Goal: Task Accomplishment & Management: Manage account settings

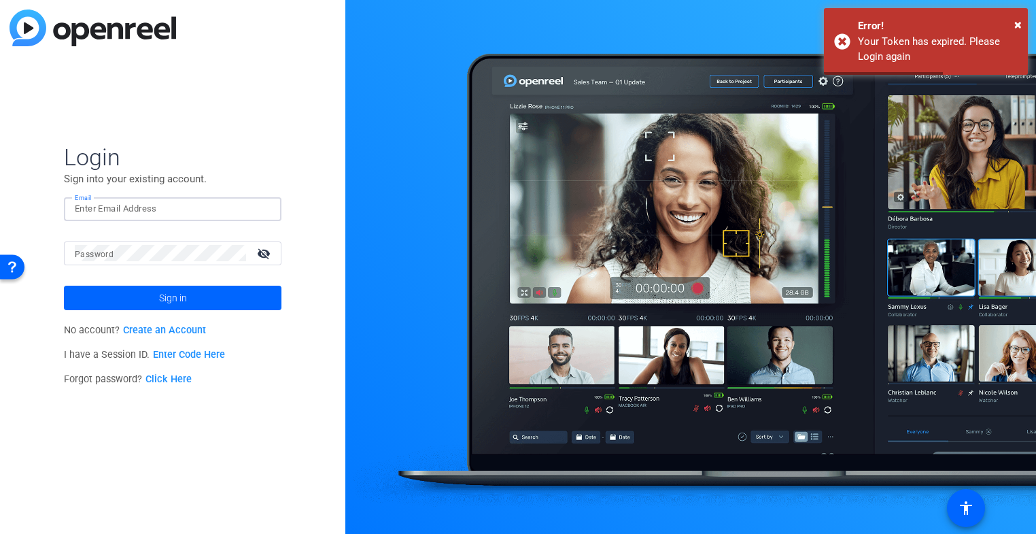
click at [133, 210] on input "Email" at bounding box center [173, 209] width 196 height 16
type input "a"
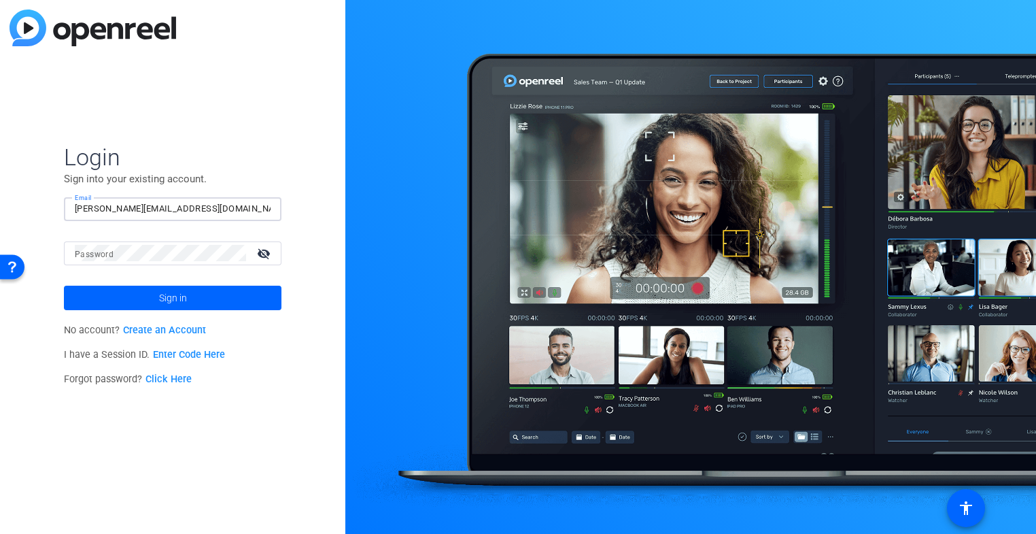
type input "[PERSON_NAME][EMAIL_ADDRESS][DOMAIN_NAME]"
click at [64, 286] on button "Sign in" at bounding box center [173, 298] width 218 height 24
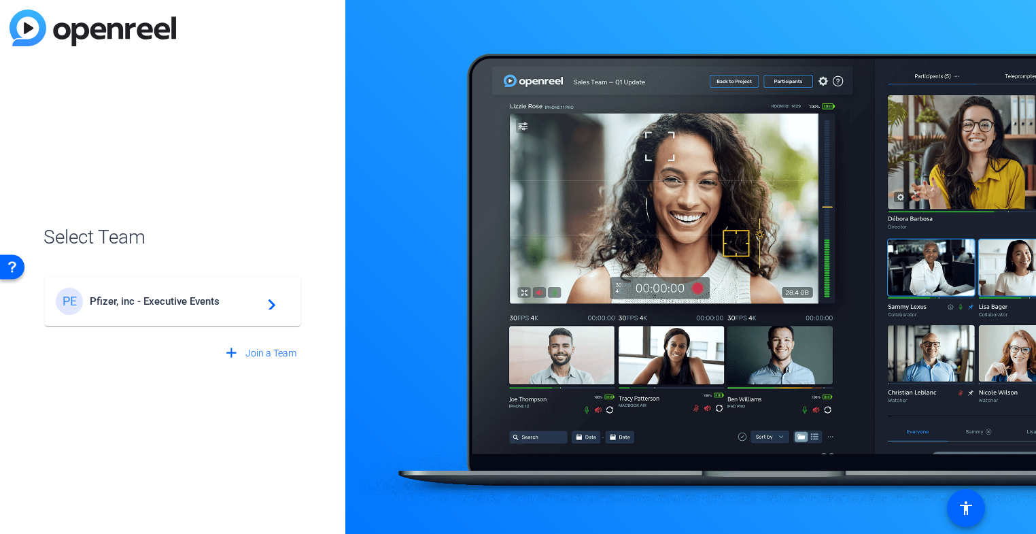
click at [145, 311] on div "PE Pfizer, inc - Executive Events navigate_next" at bounding box center [173, 301] width 234 height 27
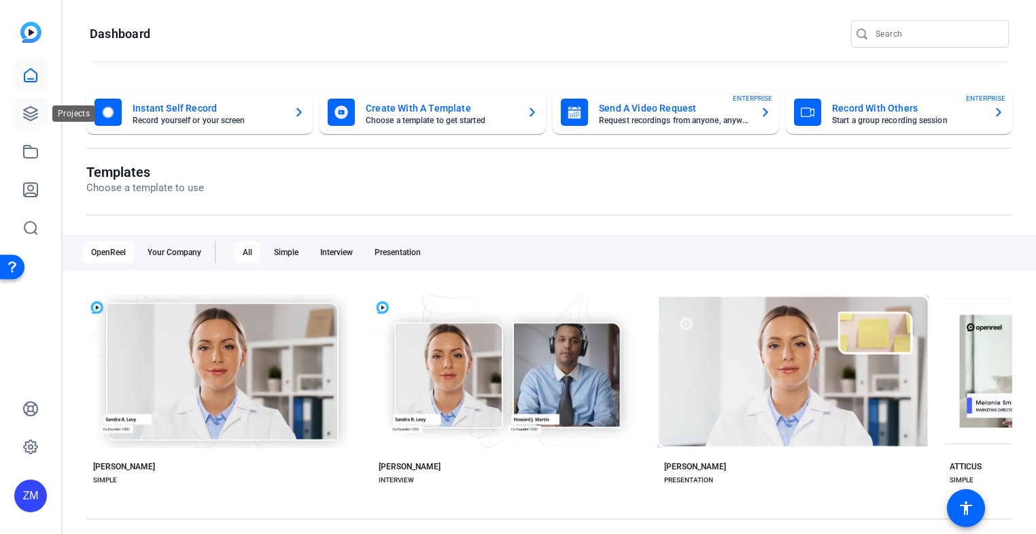
click at [33, 111] on icon at bounding box center [31, 114] width 14 height 14
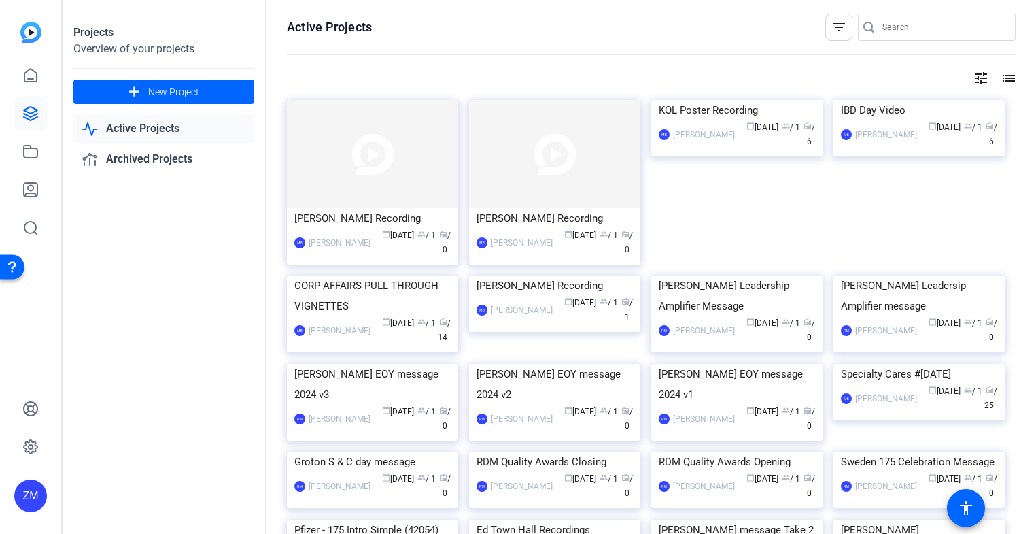
click at [975, 77] on mat-icon "tune" at bounding box center [981, 78] width 16 height 16
click at [963, 107] on icon at bounding box center [961, 106] width 16 height 16
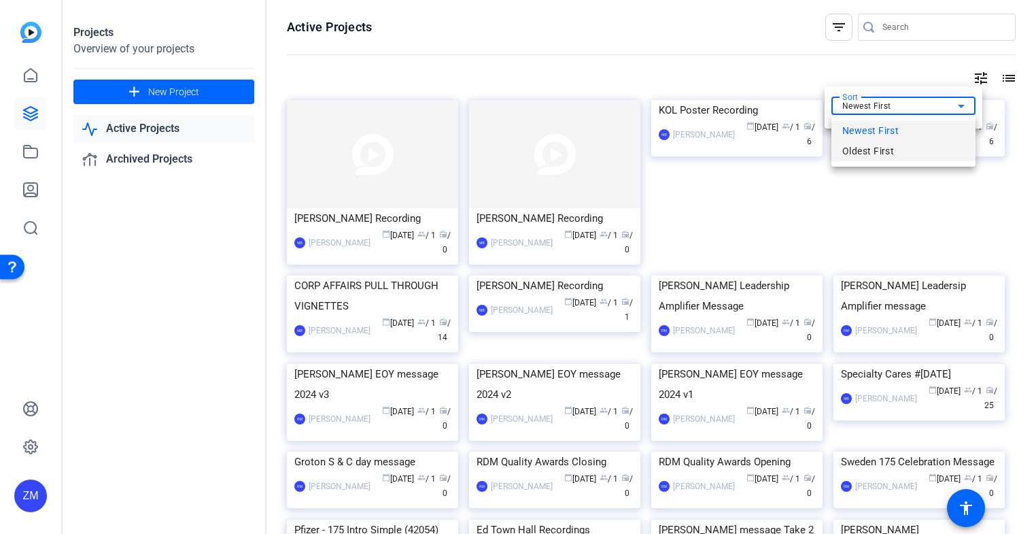
click at [891, 149] on span "Oldest First" at bounding box center [868, 151] width 52 height 16
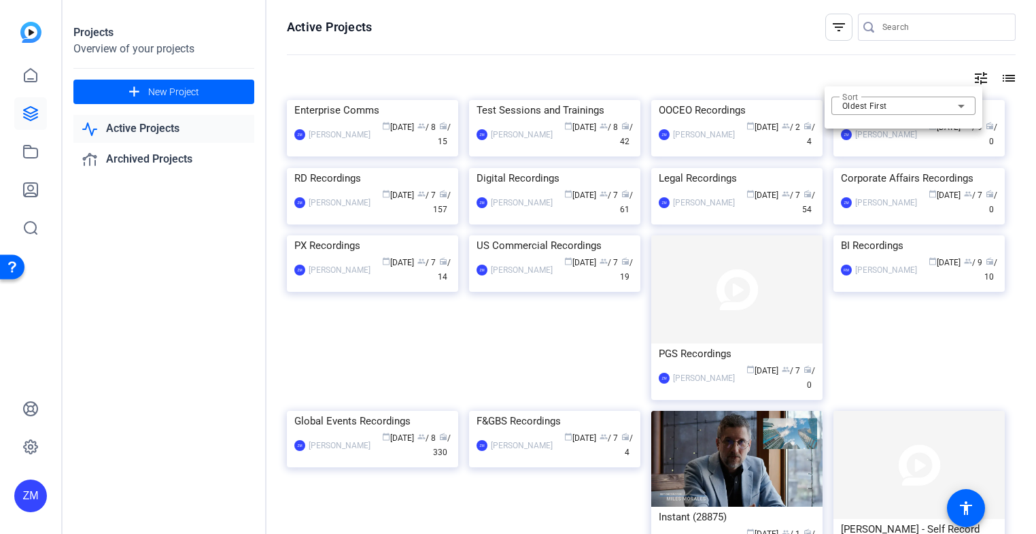
drag, startPoint x: 1033, startPoint y: 63, endPoint x: 1028, endPoint y: 107, distance: 43.8
click at [1028, 107] on div at bounding box center [518, 267] width 1036 height 534
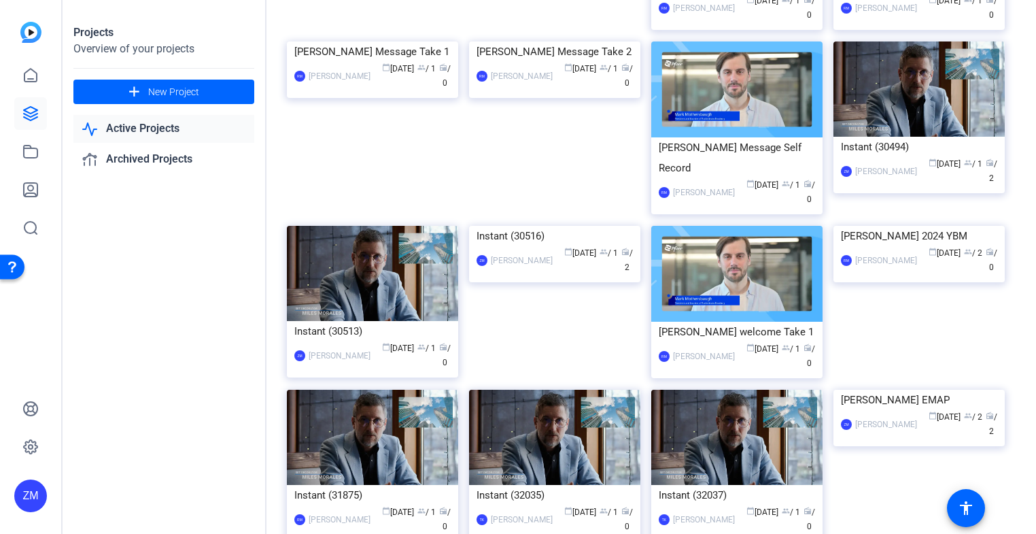
scroll to position [606, 0]
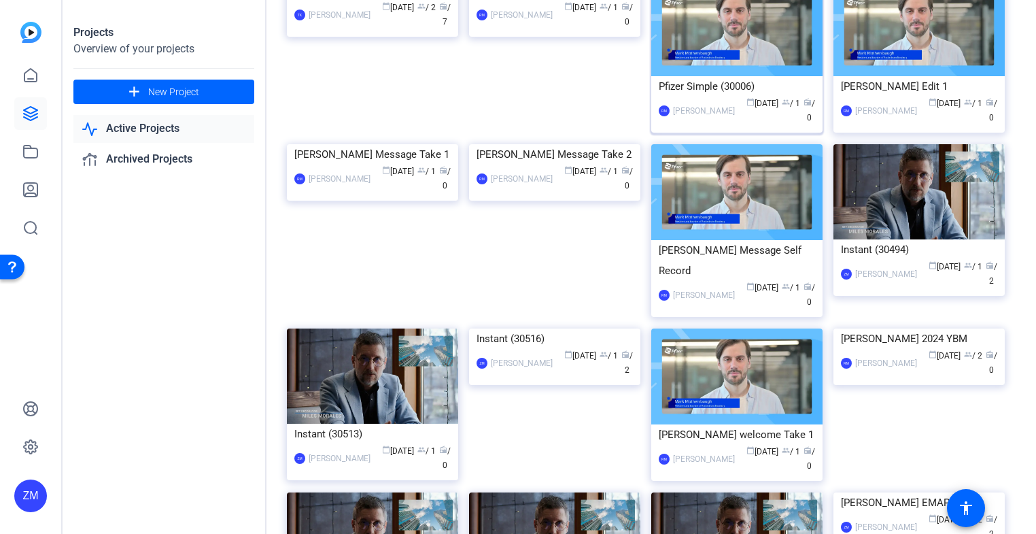
click at [727, 97] on div "Pfizer Simple (30006)" at bounding box center [737, 86] width 156 height 20
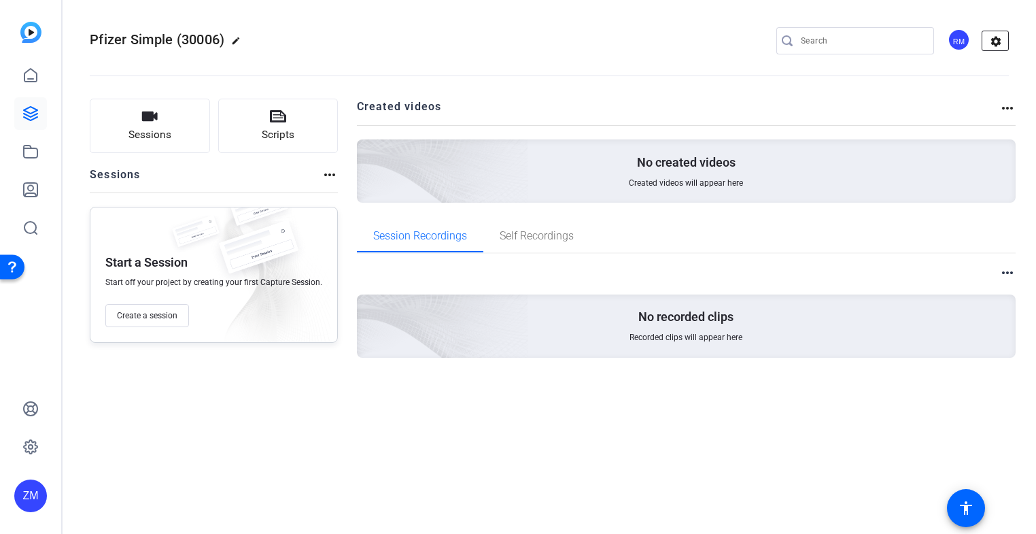
click at [991, 35] on mat-icon "settings" at bounding box center [995, 41] width 27 height 20
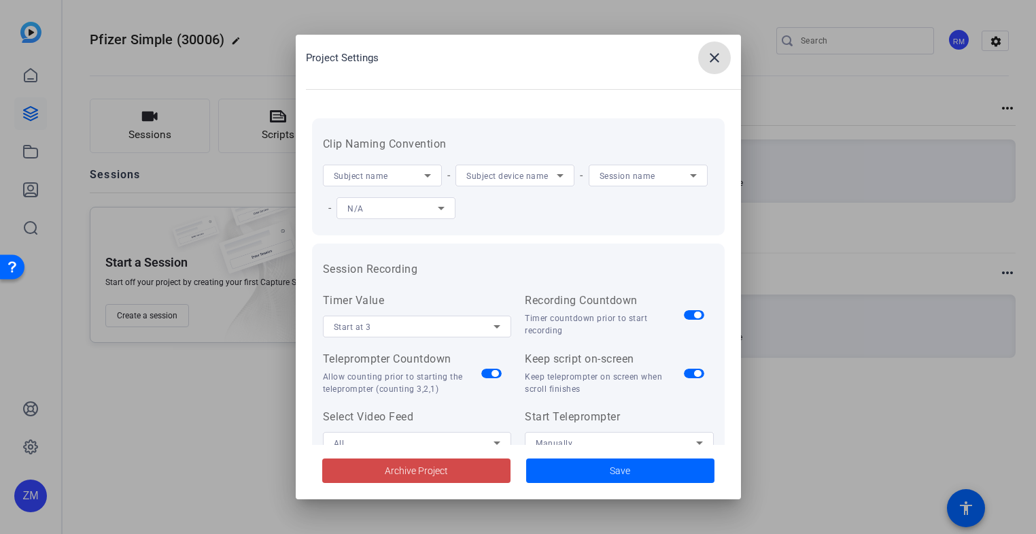
click at [414, 468] on span "Archive Project" at bounding box center [416, 471] width 63 height 14
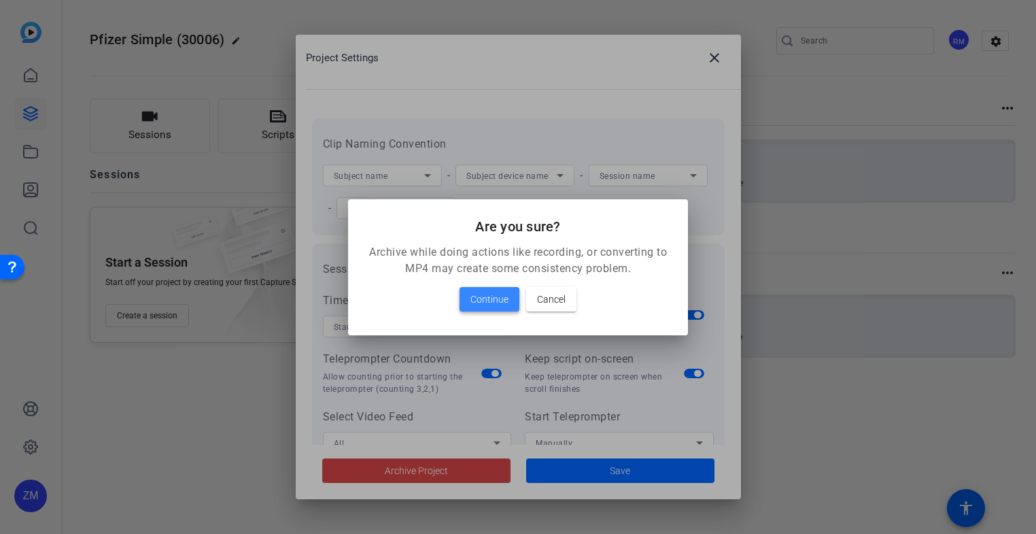
click at [483, 301] on span "Continue" at bounding box center [489, 299] width 38 height 16
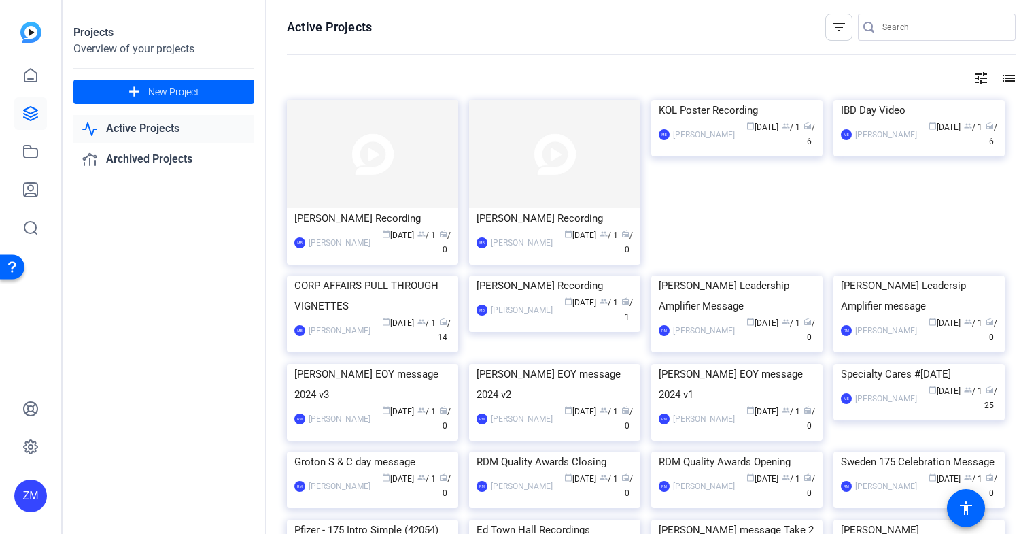
click at [974, 78] on mat-icon "tune" at bounding box center [981, 78] width 16 height 16
click at [914, 71] on div at bounding box center [518, 267] width 1036 height 534
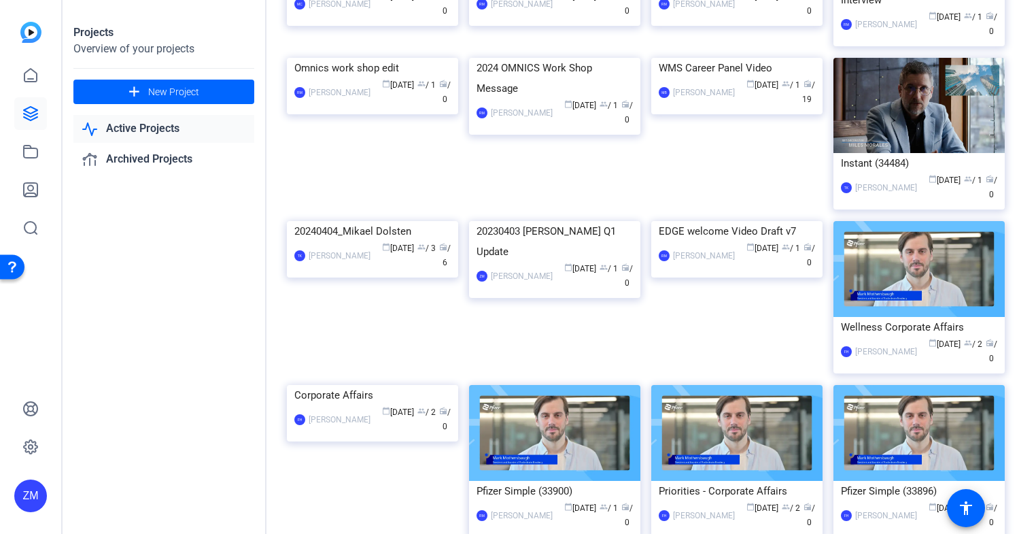
scroll to position [1816, 0]
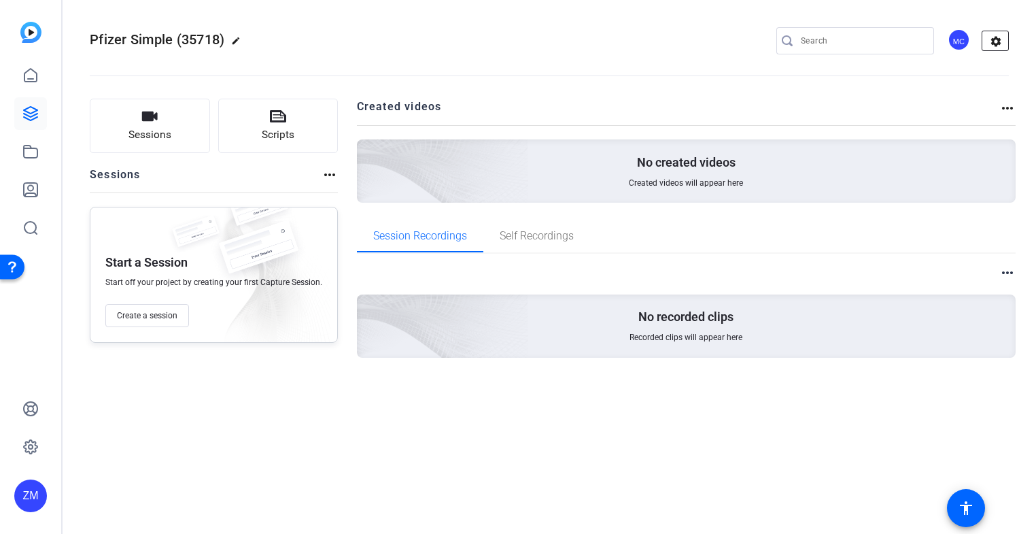
click at [991, 40] on mat-icon "settings" at bounding box center [995, 41] width 27 height 20
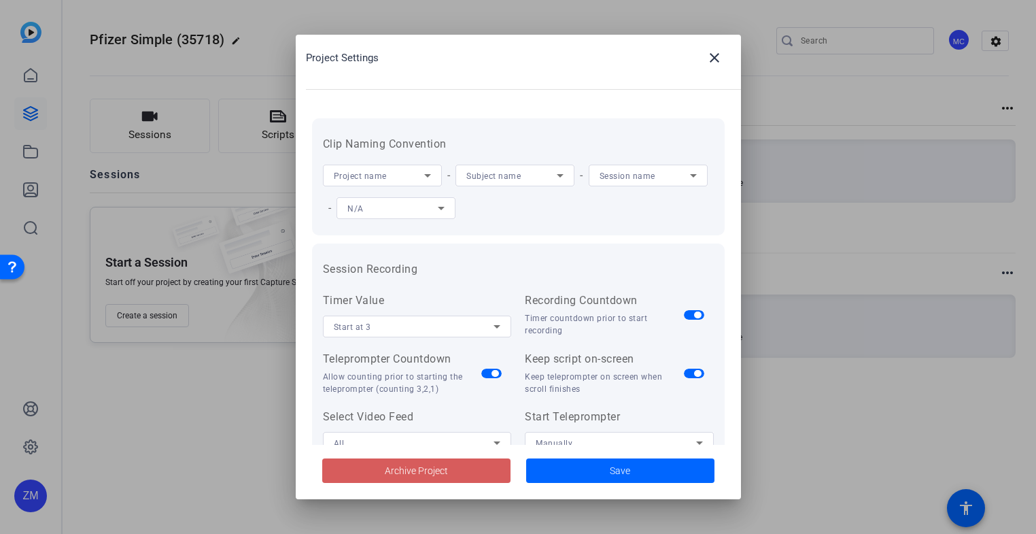
click at [426, 468] on span "Archive Project" at bounding box center [416, 471] width 63 height 14
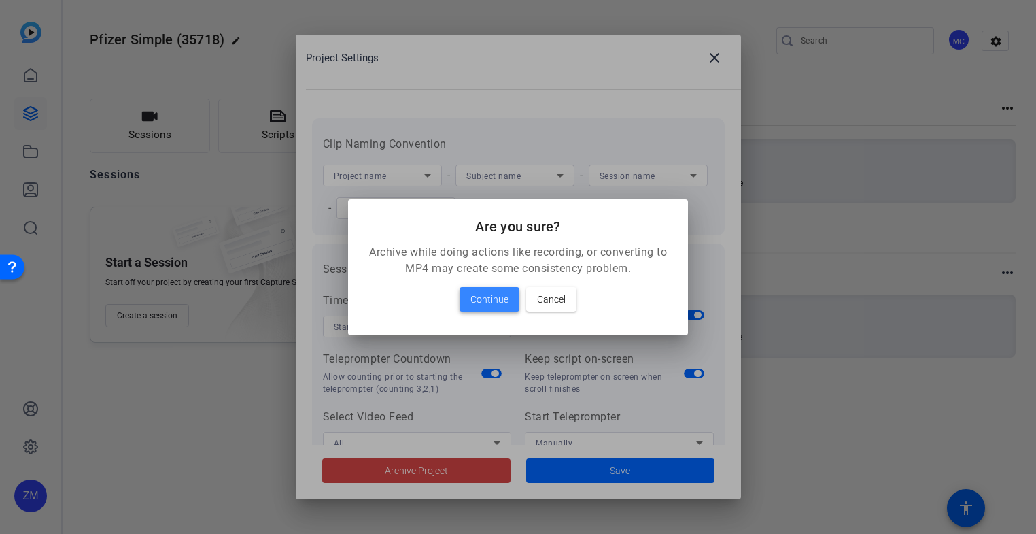
click at [498, 300] on span "Continue" at bounding box center [489, 299] width 38 height 16
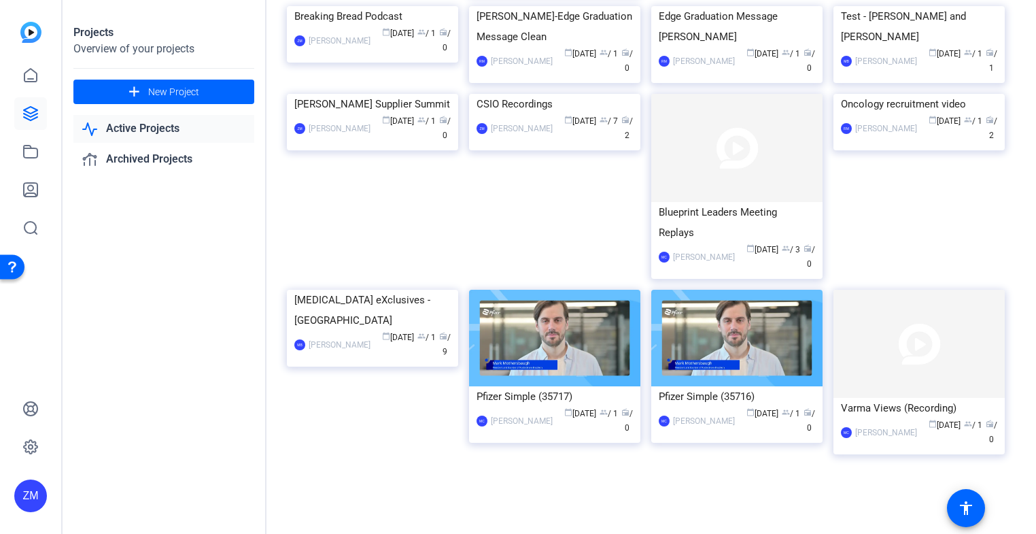
scroll to position [1265, 0]
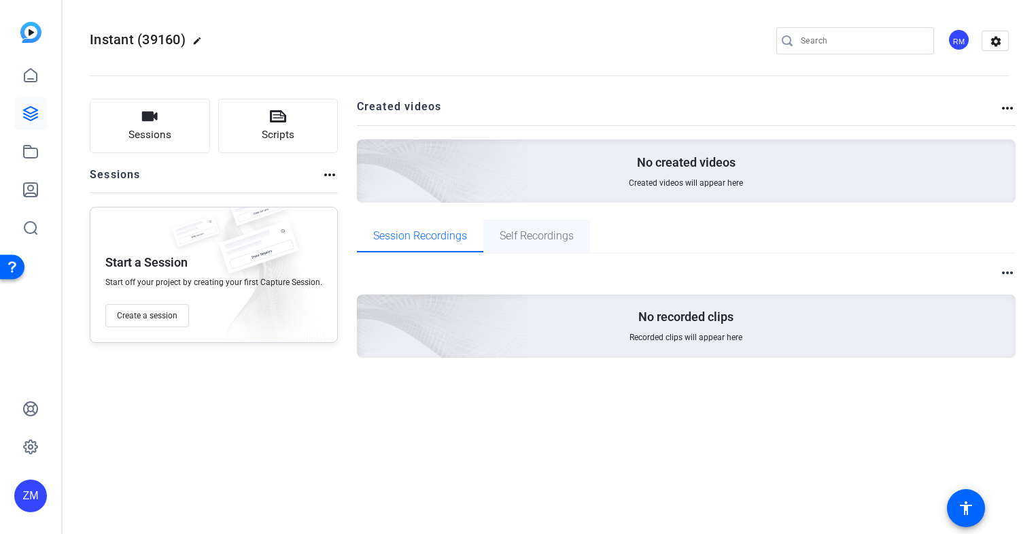
click at [540, 243] on span "Self Recordings" at bounding box center [537, 236] width 74 height 33
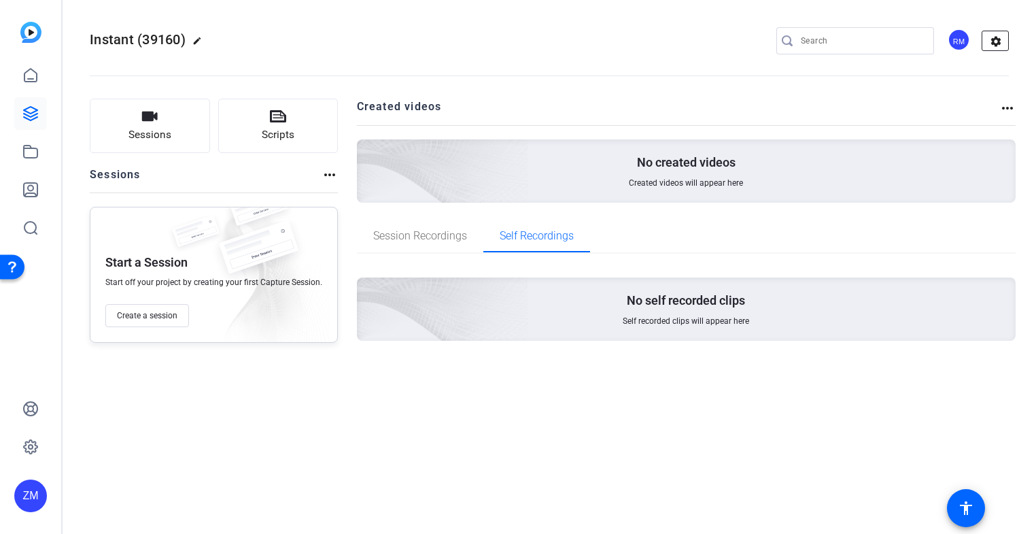
click at [999, 39] on mat-icon "settings" at bounding box center [995, 41] width 27 height 20
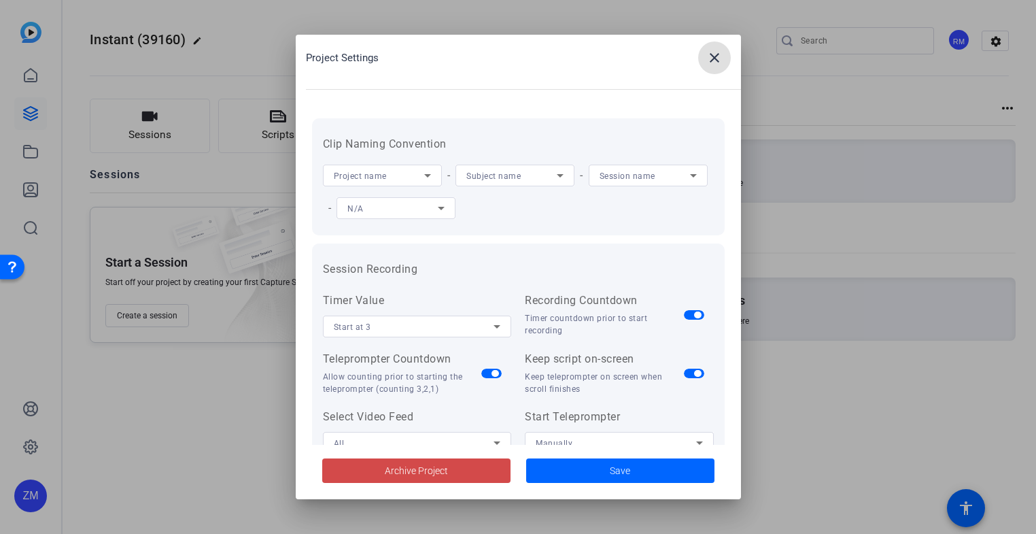
click at [419, 466] on span "Archive Project" at bounding box center [416, 471] width 63 height 14
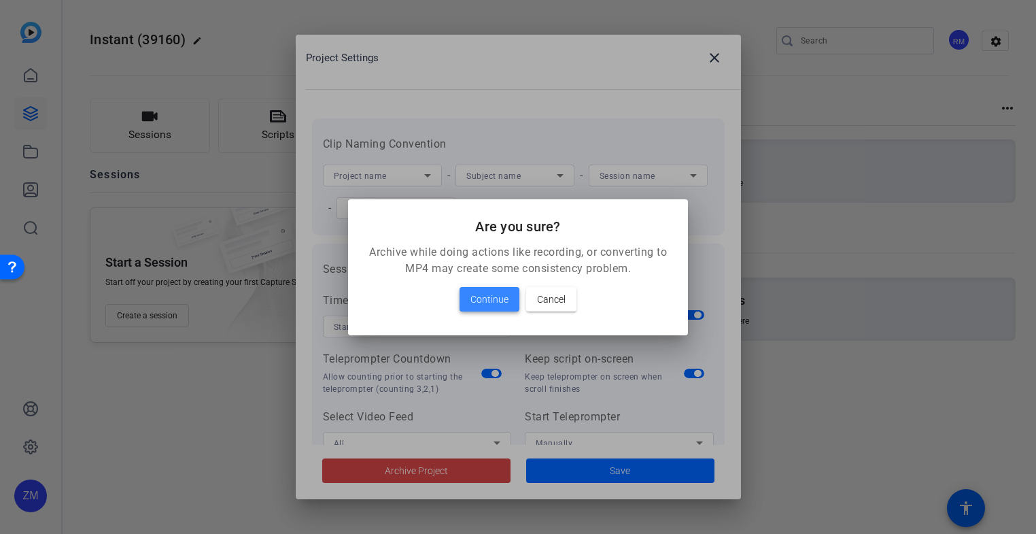
click at [491, 303] on span "Continue" at bounding box center [489, 299] width 38 height 16
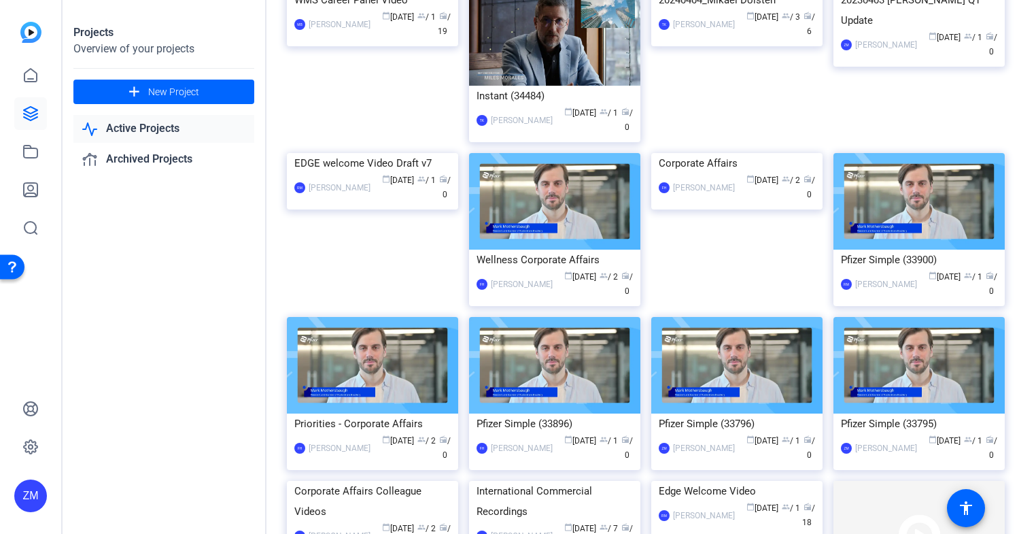
scroll to position [1959, 0]
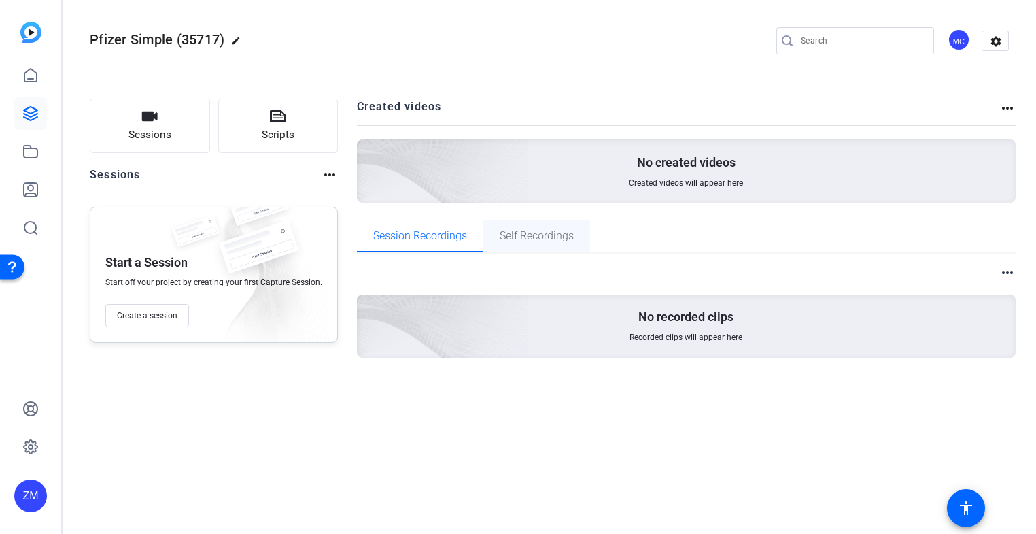
click at [537, 239] on span "Self Recordings" at bounding box center [537, 235] width 74 height 11
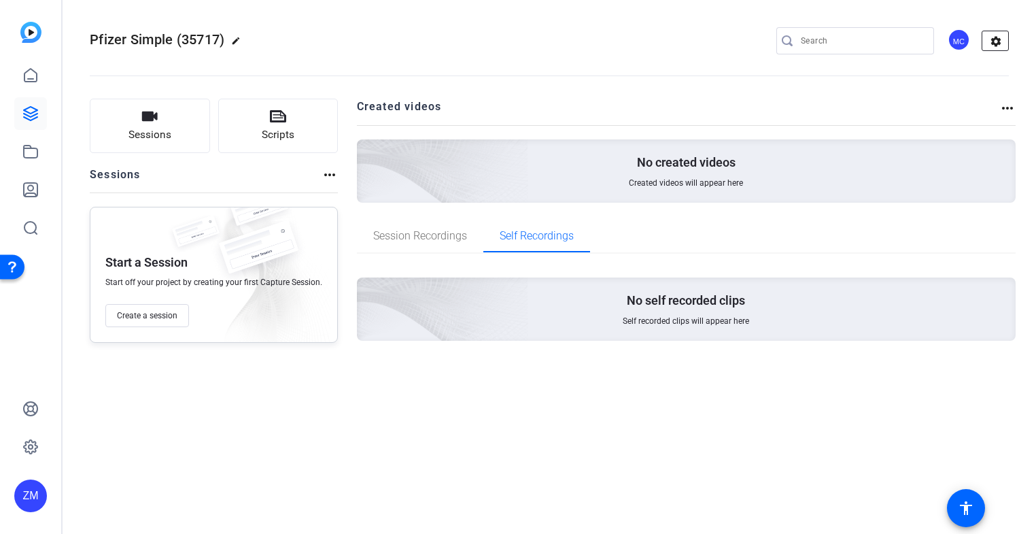
click at [997, 44] on mat-icon "settings" at bounding box center [995, 41] width 27 height 20
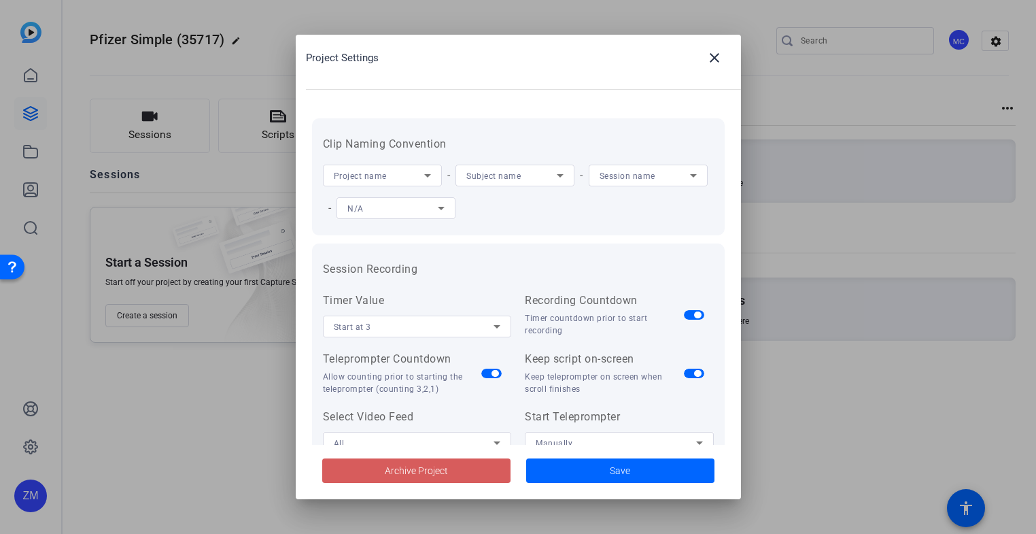
click at [396, 466] on span "Archive Project" at bounding box center [416, 471] width 63 height 14
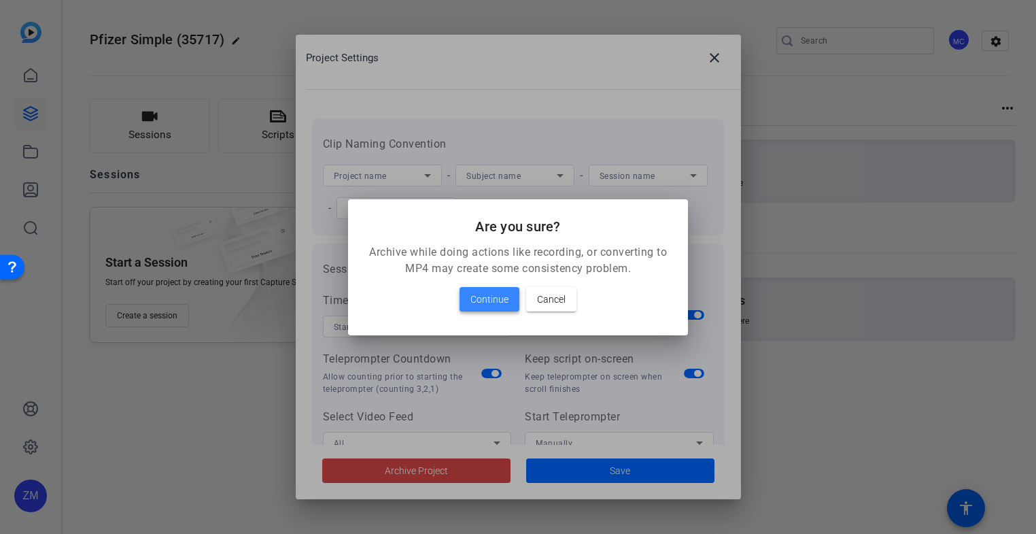
click at [489, 302] on span "Continue" at bounding box center [489, 299] width 38 height 16
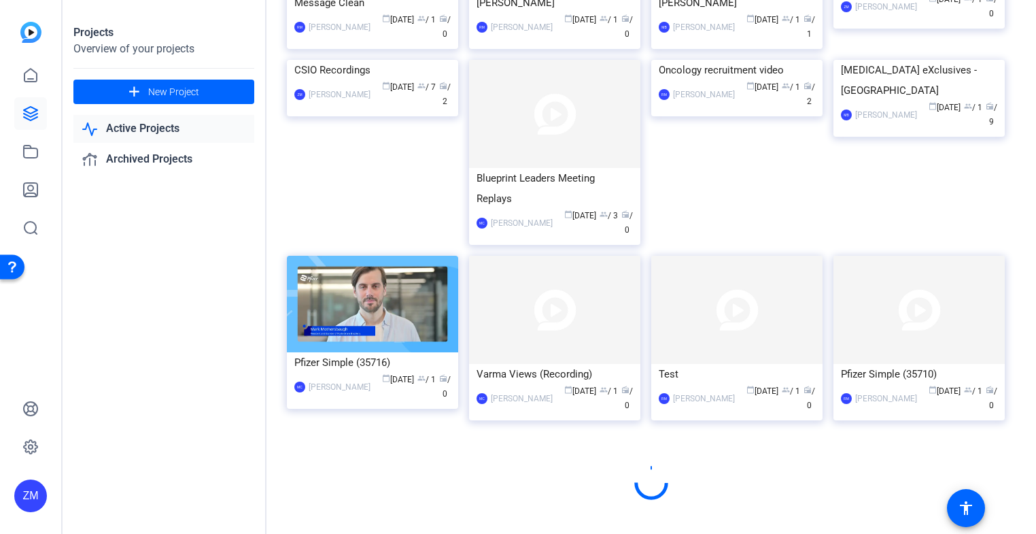
scroll to position [1810, 0]
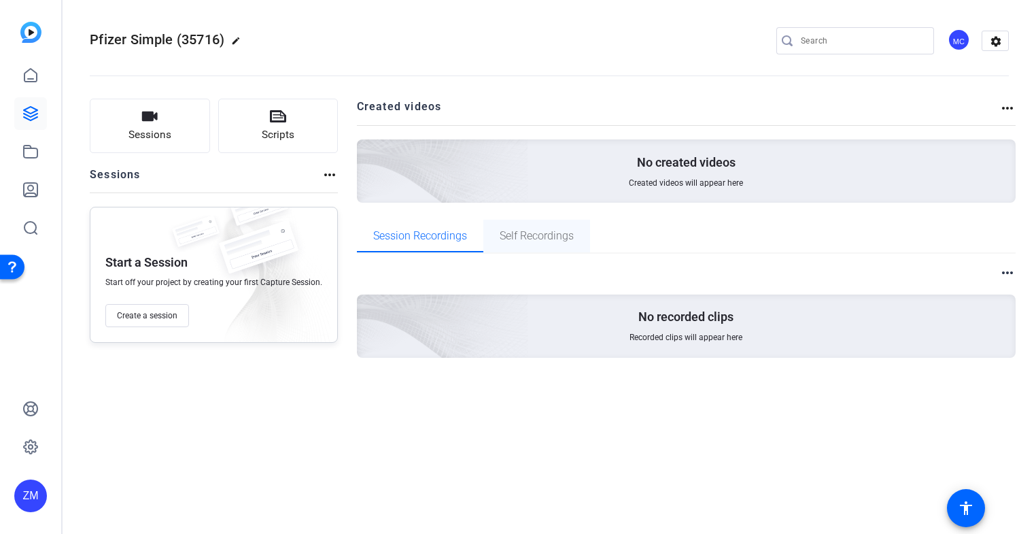
click at [562, 241] on span "Self Recordings" at bounding box center [537, 235] width 74 height 11
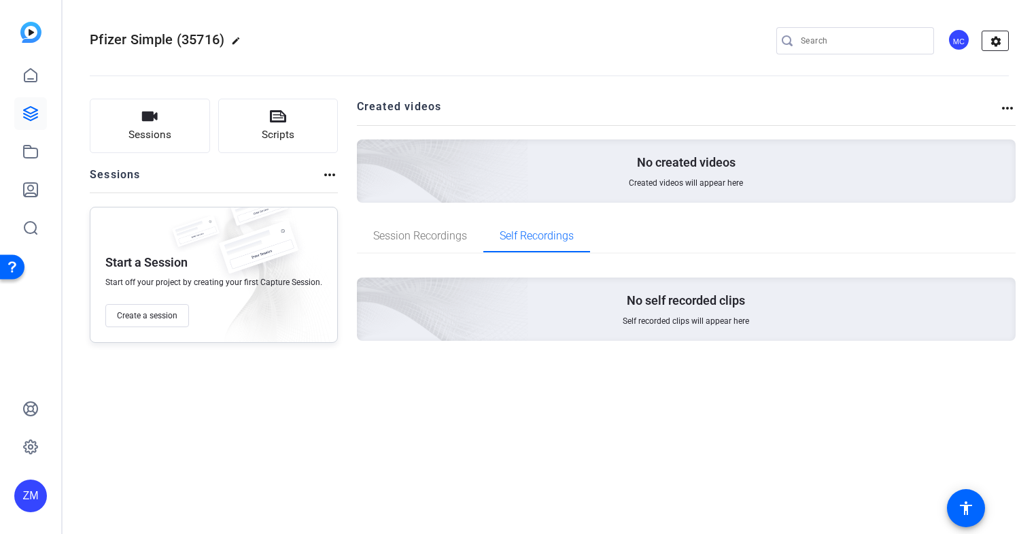
click at [993, 47] on mat-icon "settings" at bounding box center [995, 41] width 27 height 20
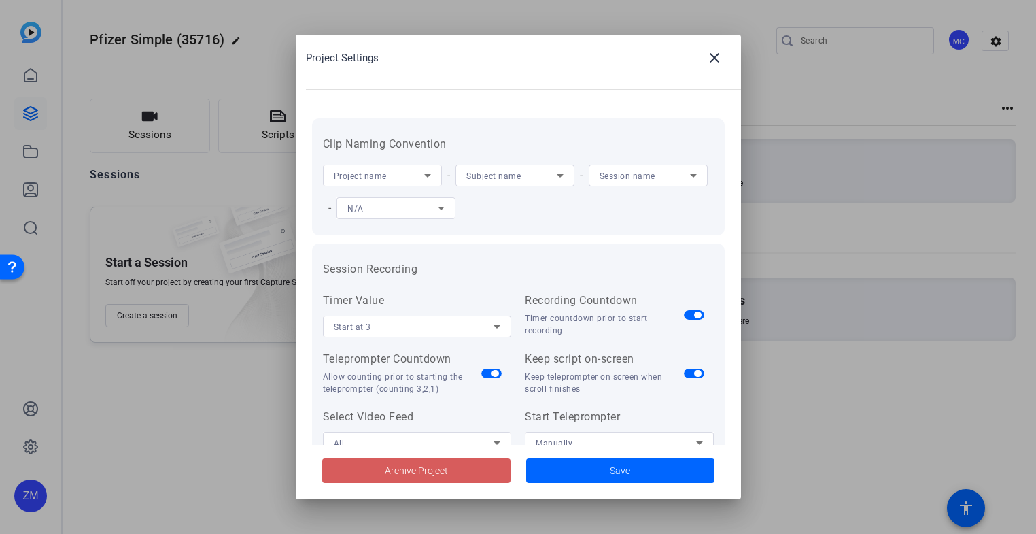
click at [428, 468] on span "Archive Project" at bounding box center [416, 471] width 63 height 14
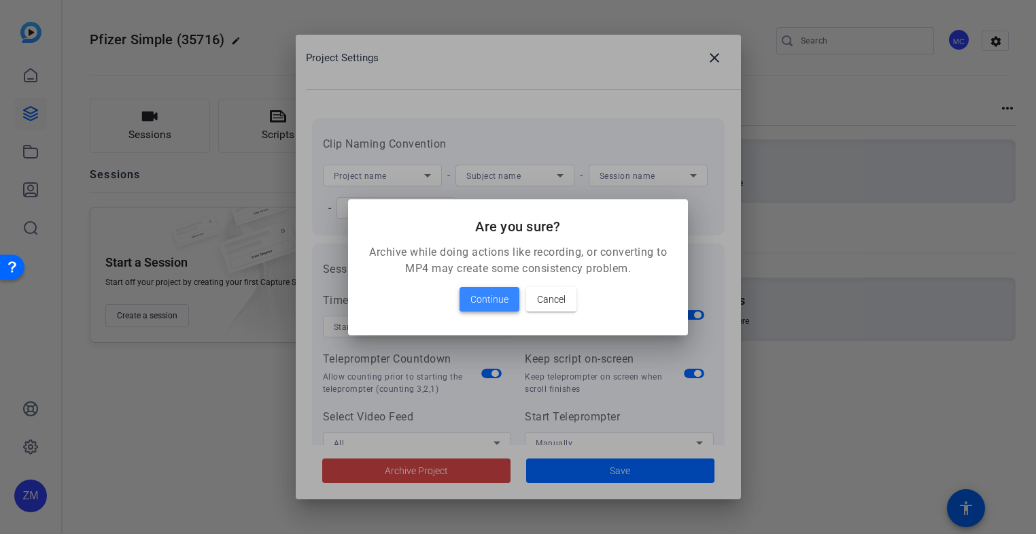
click at [488, 292] on span "Continue" at bounding box center [489, 299] width 38 height 16
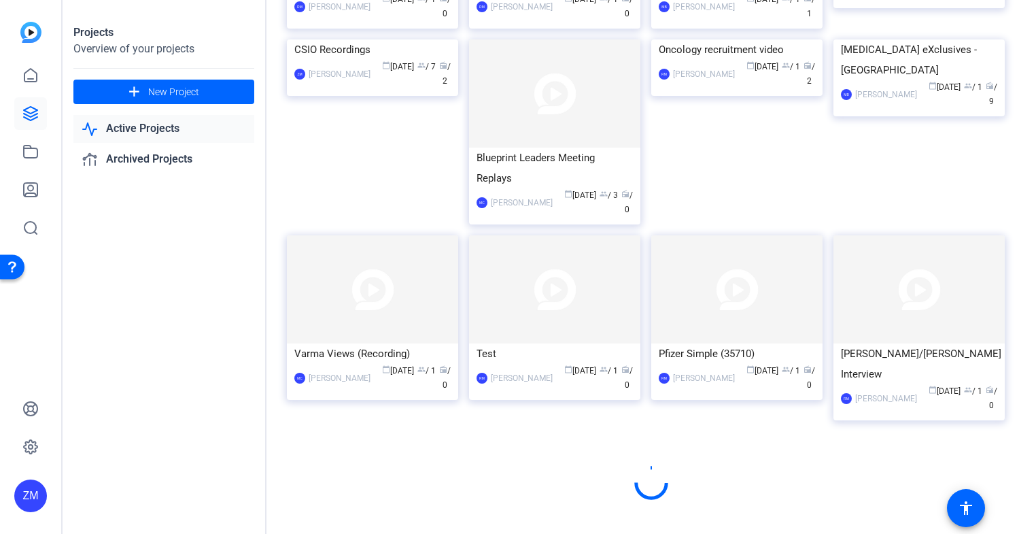
scroll to position [1810, 0]
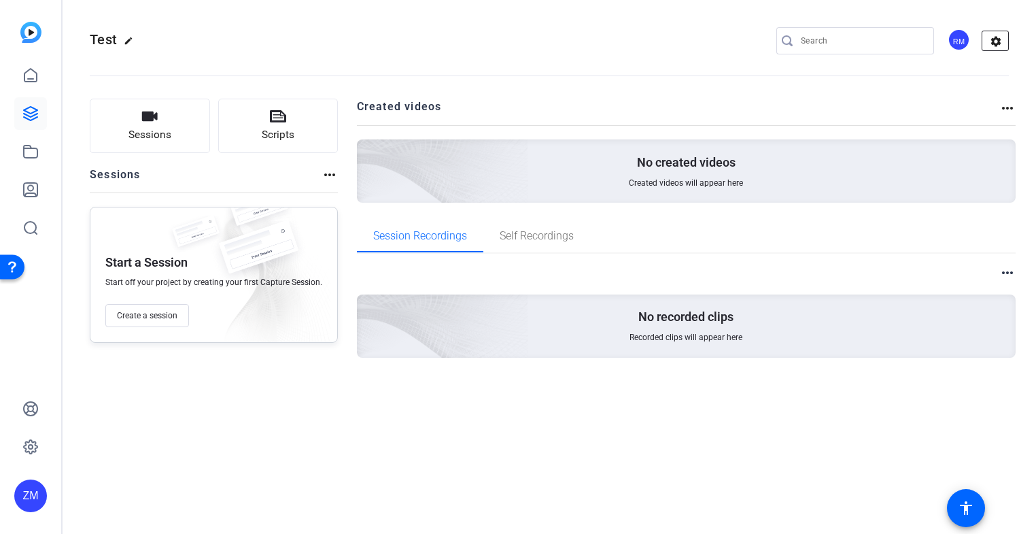
click at [990, 41] on mat-icon "settings" at bounding box center [995, 41] width 27 height 20
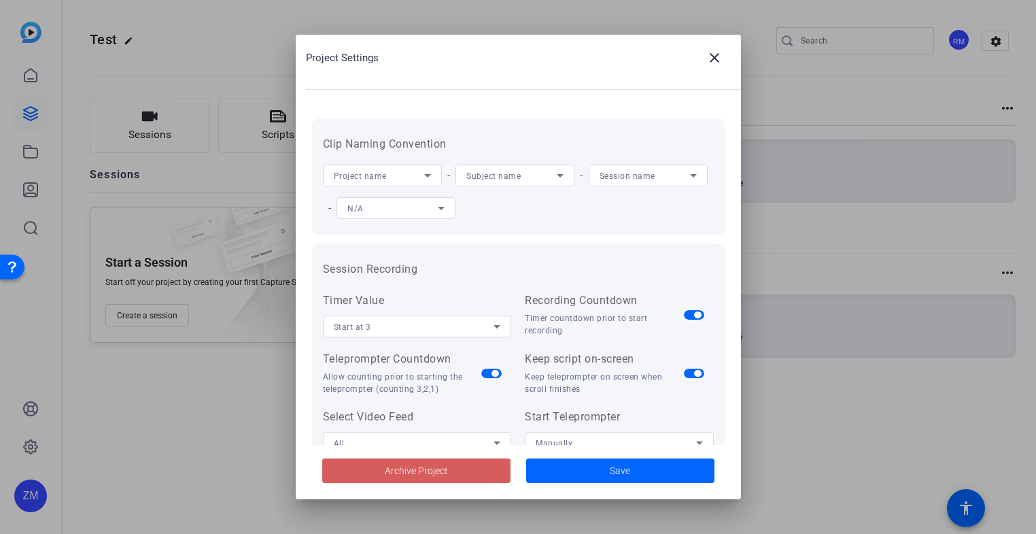
click at [415, 467] on span "Archive Project" at bounding box center [416, 471] width 63 height 14
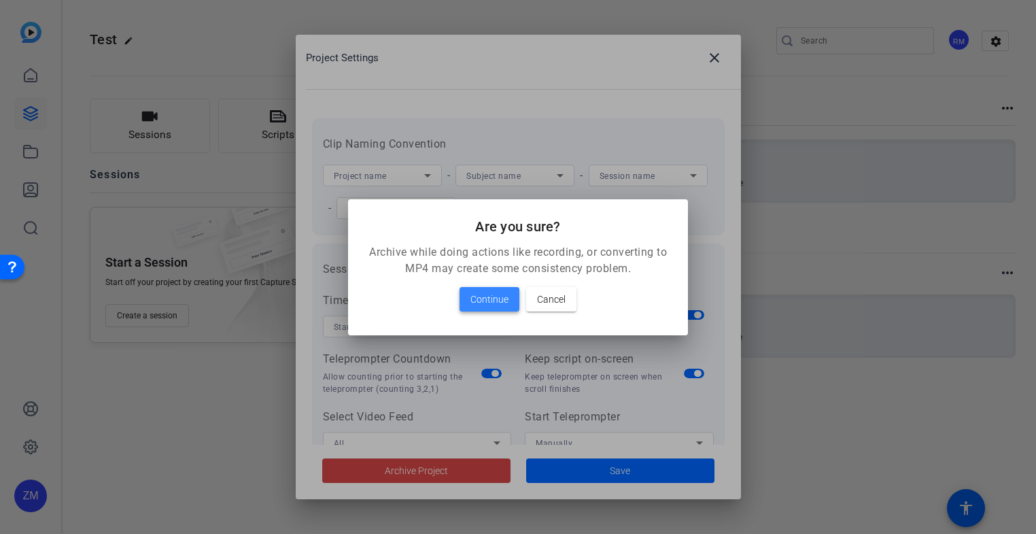
click at [488, 290] on span at bounding box center [490, 299] width 60 height 33
